Goal: Task Accomplishment & Management: Use online tool/utility

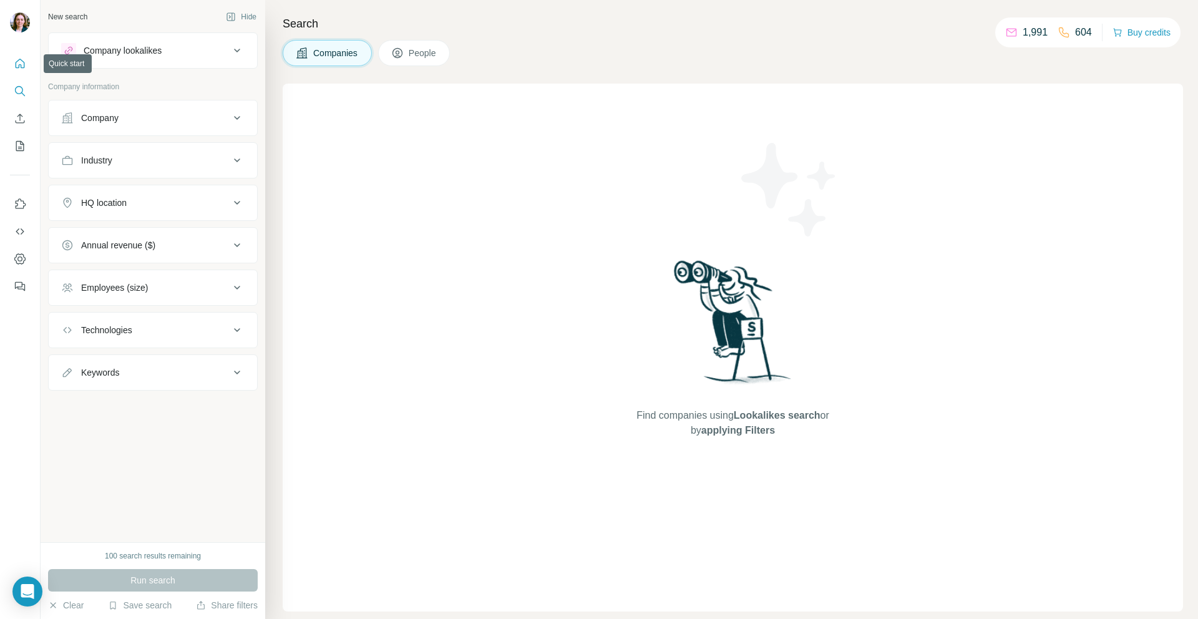
click at [16, 60] on icon "Quick start" at bounding box center [20, 63] width 12 height 12
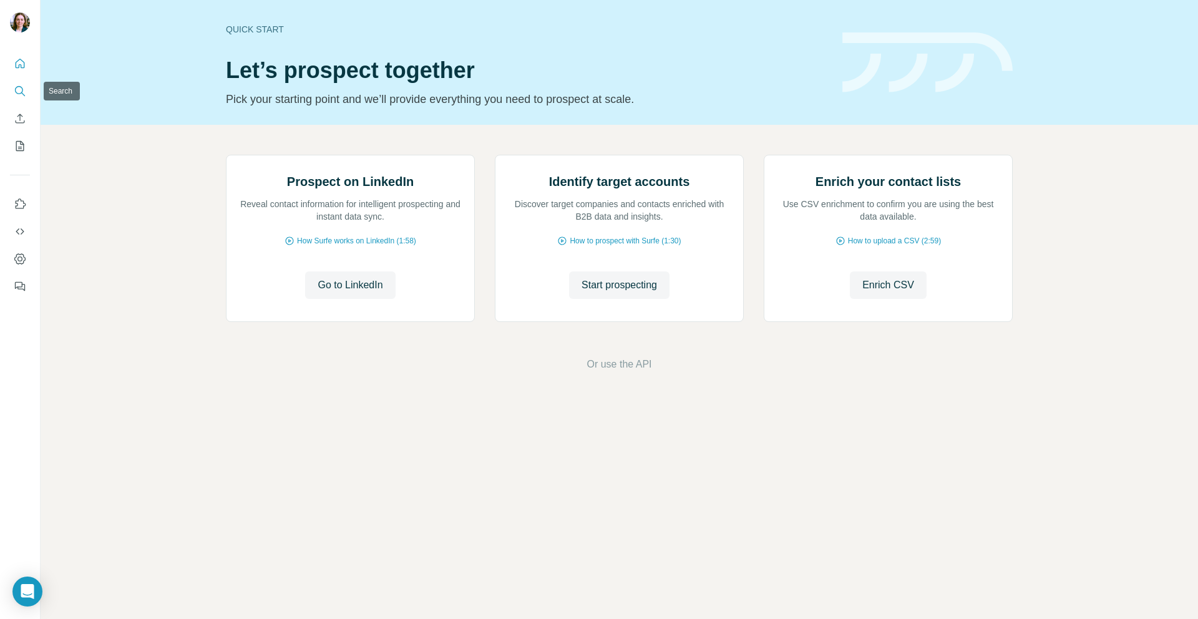
click at [16, 97] on icon "Search" at bounding box center [20, 91] width 12 height 12
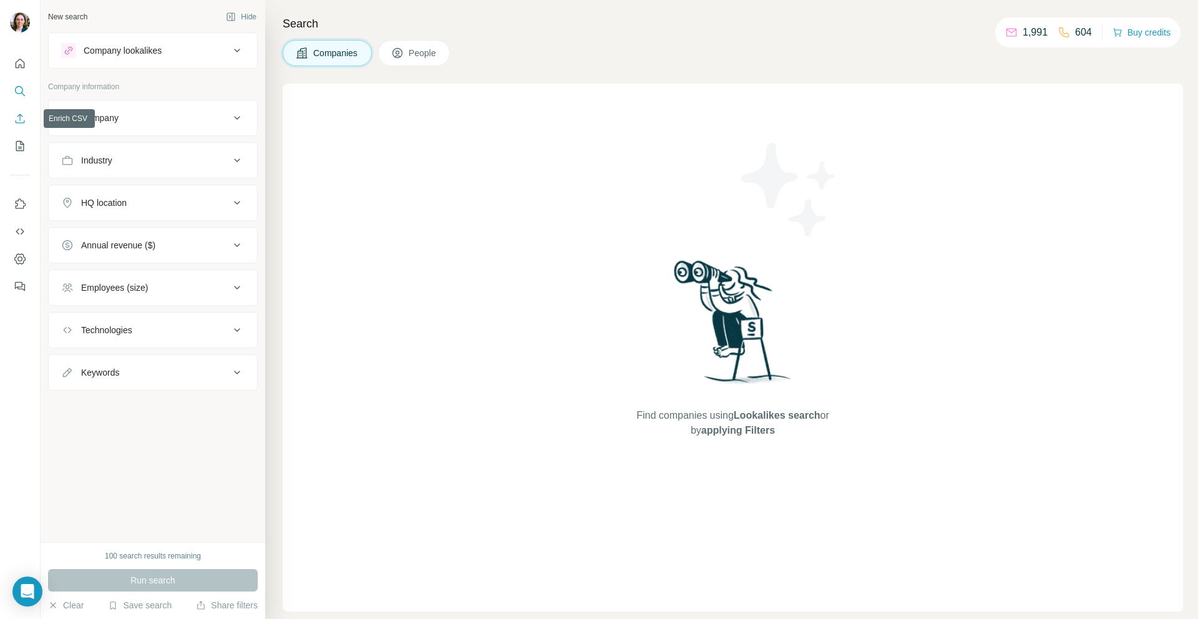
click at [20, 124] on icon "Enrich CSV" at bounding box center [20, 118] width 12 height 12
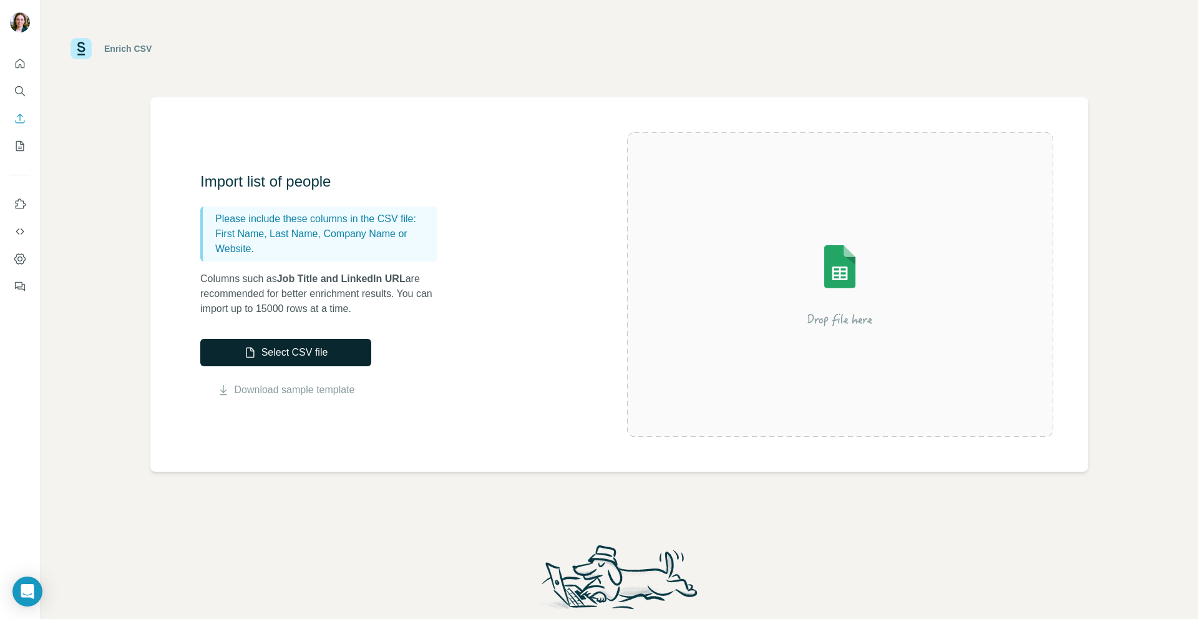
click at [288, 355] on button "Select CSV file" at bounding box center [285, 352] width 171 height 27
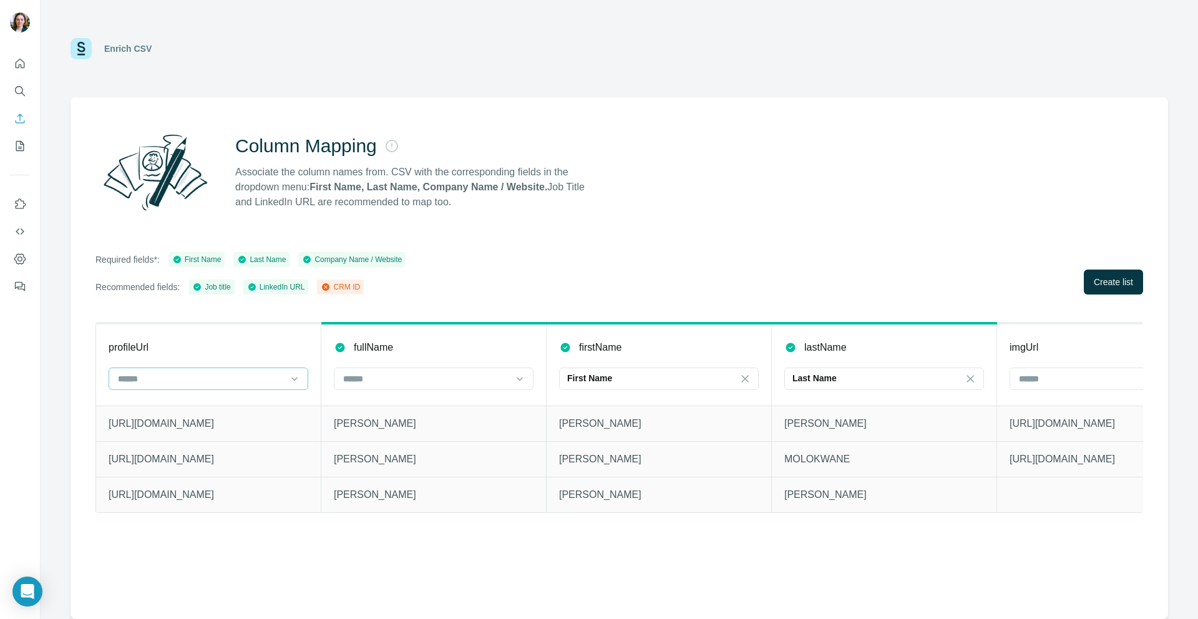
click at [203, 379] on input at bounding box center [201, 379] width 169 height 14
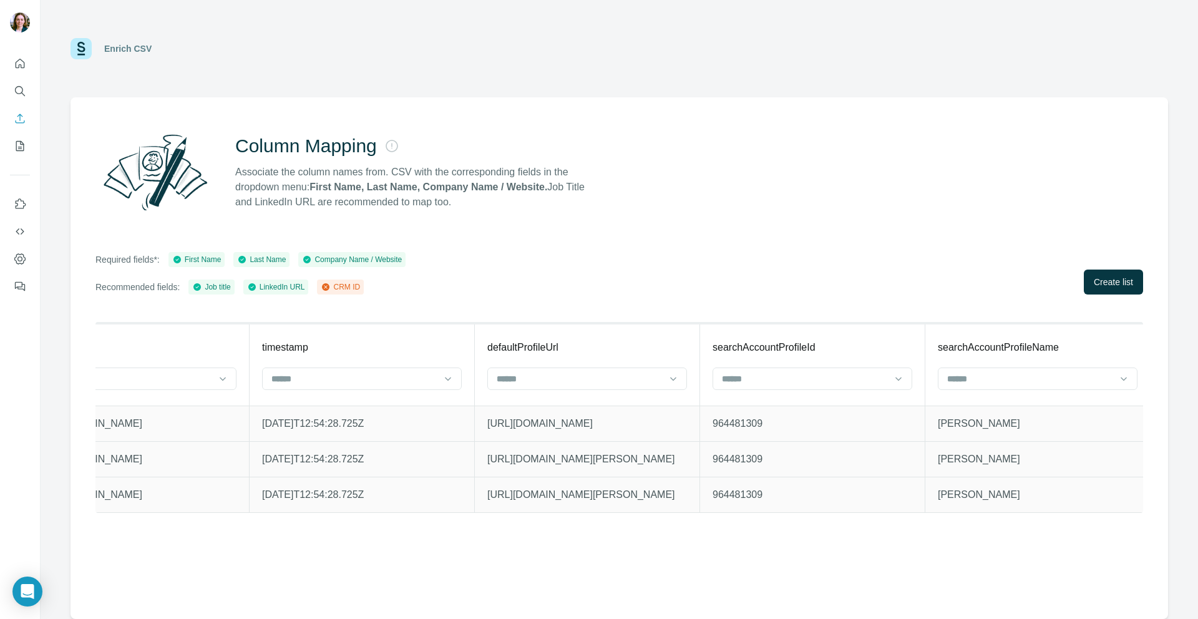
scroll to position [0, 4586]
click at [1099, 278] on span "Create list" at bounding box center [1113, 282] width 39 height 12
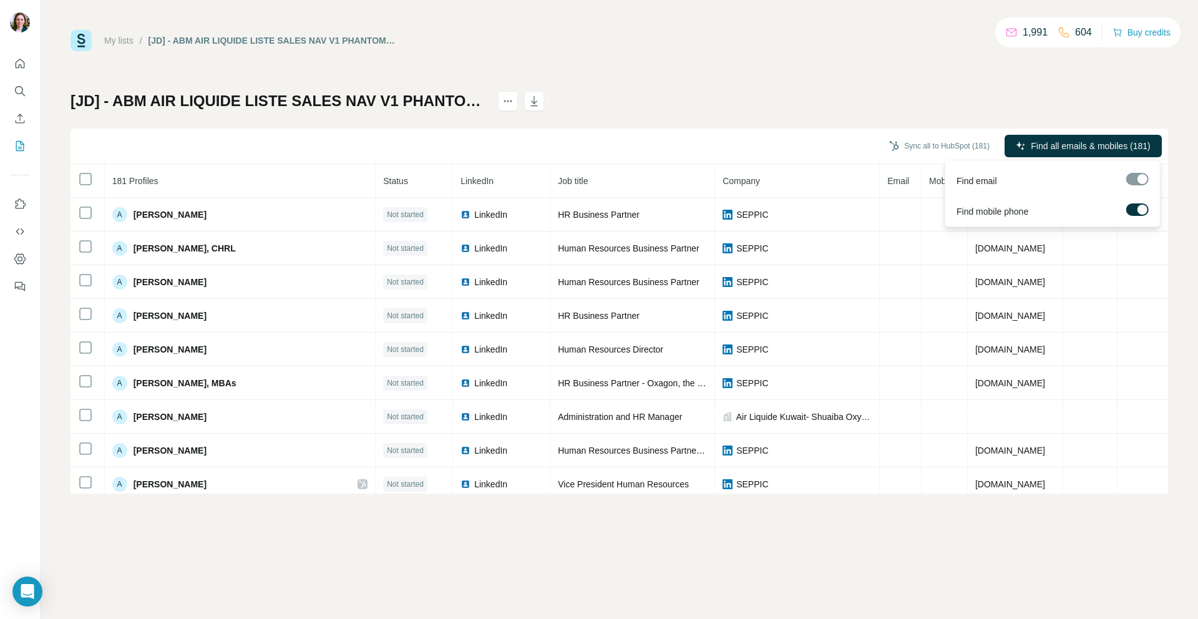
click at [1136, 183] on div at bounding box center [1138, 179] width 22 height 12
click at [1092, 148] on span "Find all emails & mobiles (181)" at bounding box center [1090, 146] width 119 height 12
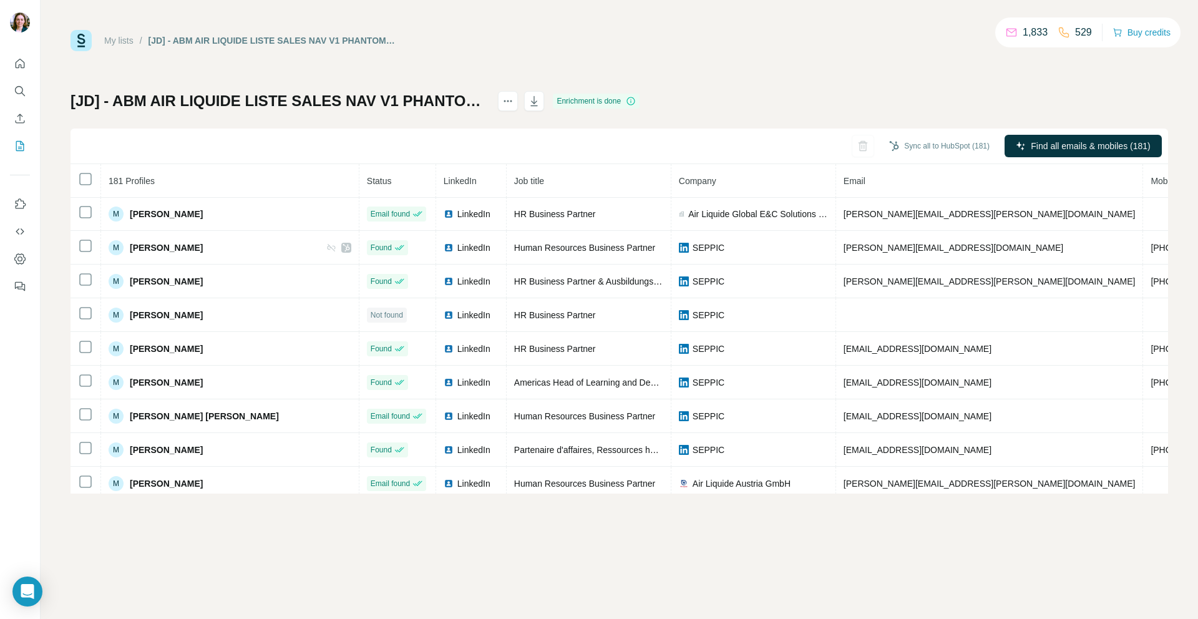
scroll to position [3412, 0]
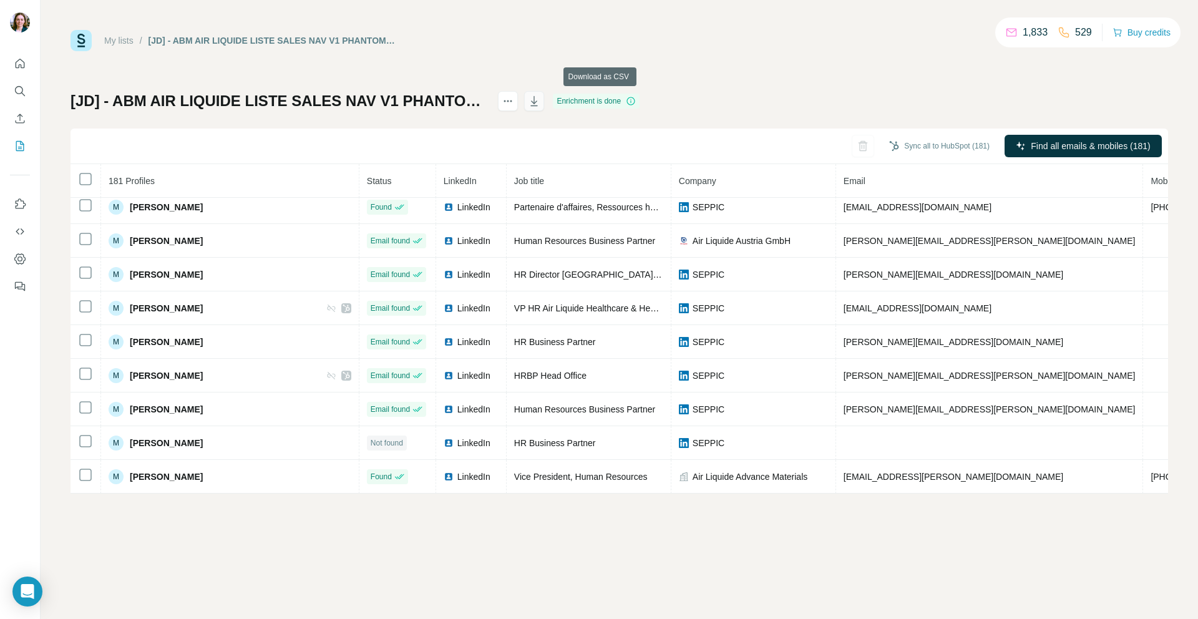
click at [541, 102] on icon "button" at bounding box center [534, 101] width 12 height 12
